Goal: Transaction & Acquisition: Purchase product/service

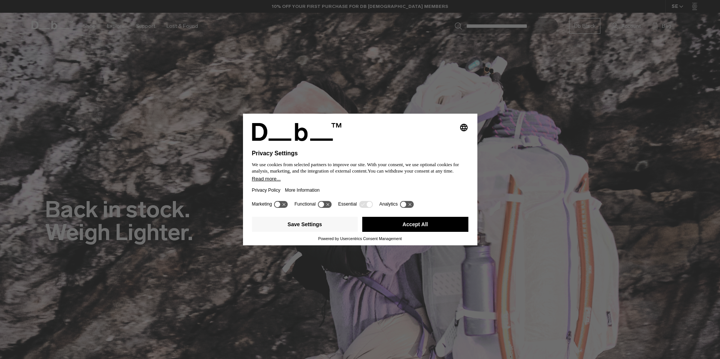
click at [443, 230] on button "Accept All" at bounding box center [415, 224] width 106 height 15
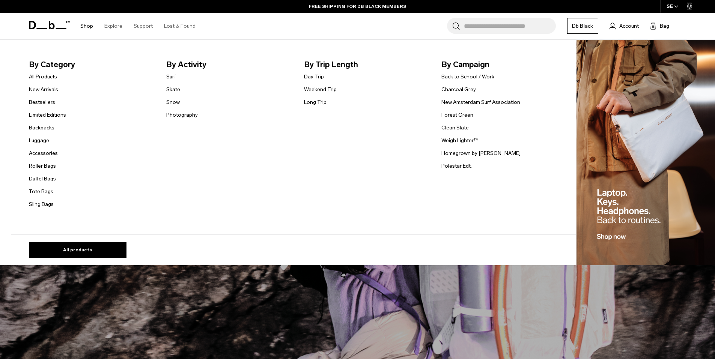
click at [51, 106] on link "Bestsellers" at bounding box center [42, 102] width 26 height 8
click at [47, 129] on link "Backpacks" at bounding box center [42, 128] width 26 height 8
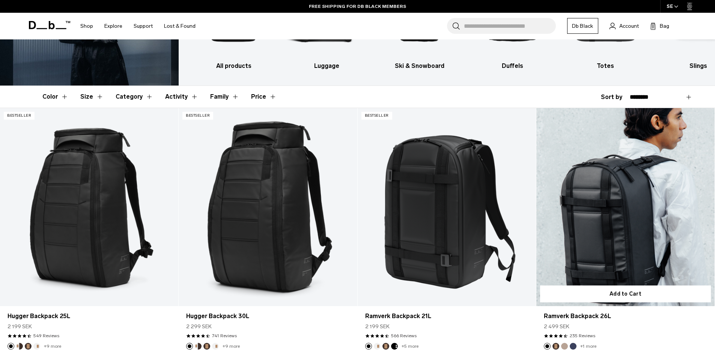
click at [656, 227] on link "Ramverk Backpack 26L" at bounding box center [625, 207] width 178 height 198
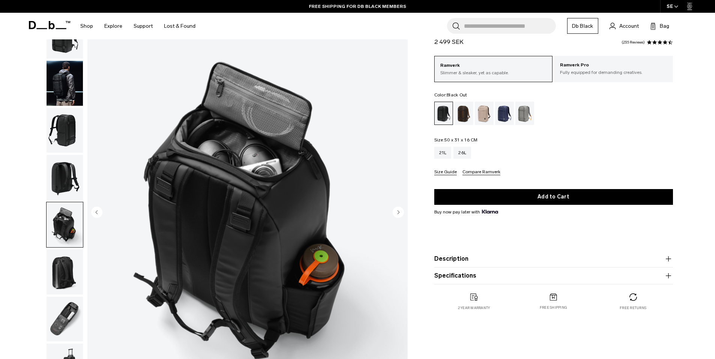
click at [59, 234] on img "button" at bounding box center [65, 224] width 36 height 45
click at [63, 259] on img "button" at bounding box center [65, 271] width 36 height 45
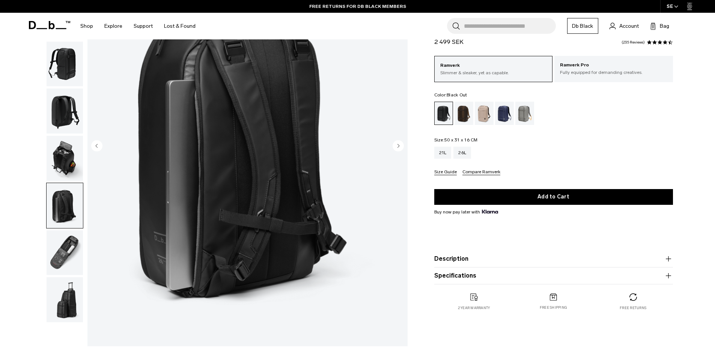
scroll to position [113, 0]
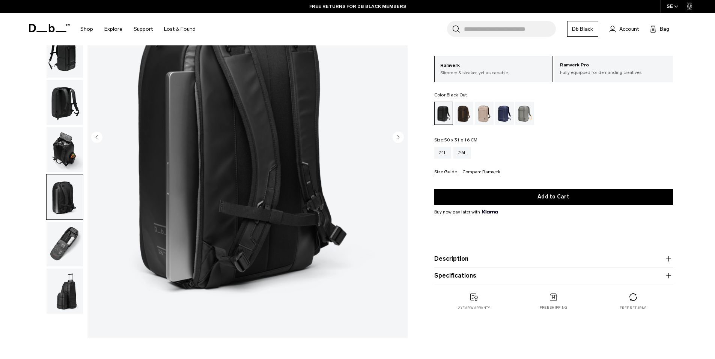
click at [61, 247] on img "button" at bounding box center [65, 244] width 36 height 45
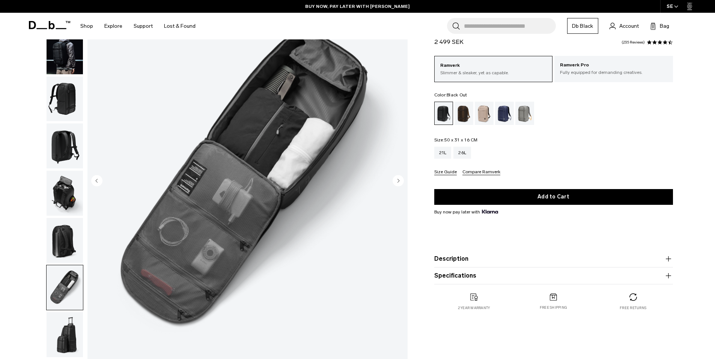
scroll to position [150, 0]
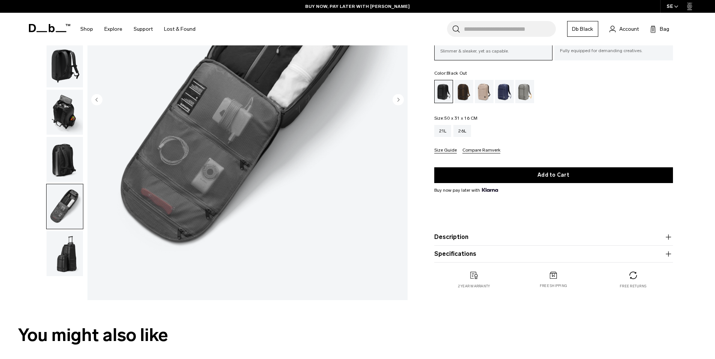
click at [56, 248] on img "button" at bounding box center [65, 253] width 36 height 45
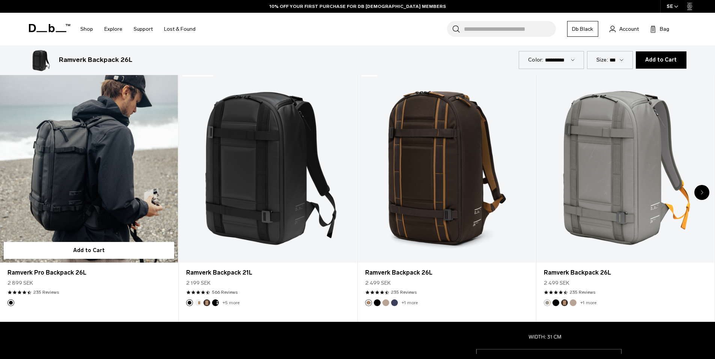
scroll to position [450, 0]
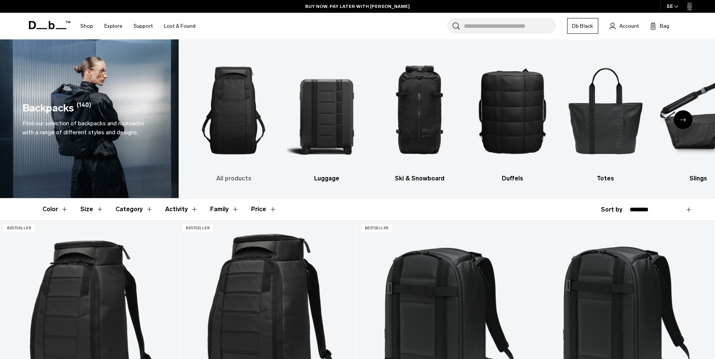
click at [235, 81] on img "1 / 10" at bounding box center [234, 111] width 80 height 120
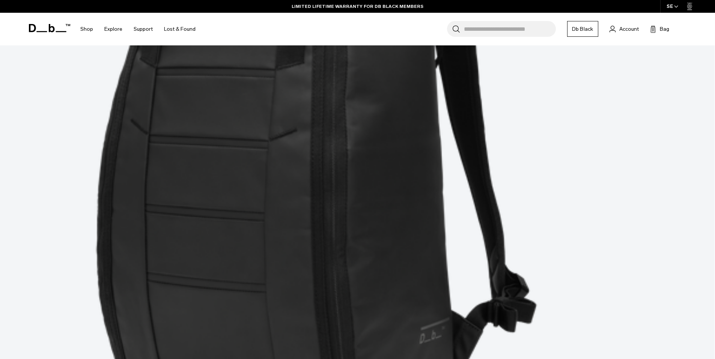
scroll to position [1013, 0]
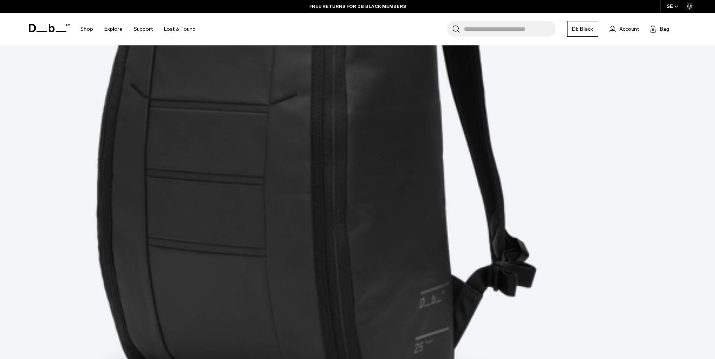
click at [477, 21] on div "Search for Bags, Luggage... Search Close Trending Products All Products Hugger …" at bounding box center [445, 29] width 488 height 33
